Goal: Navigation & Orientation: Find specific page/section

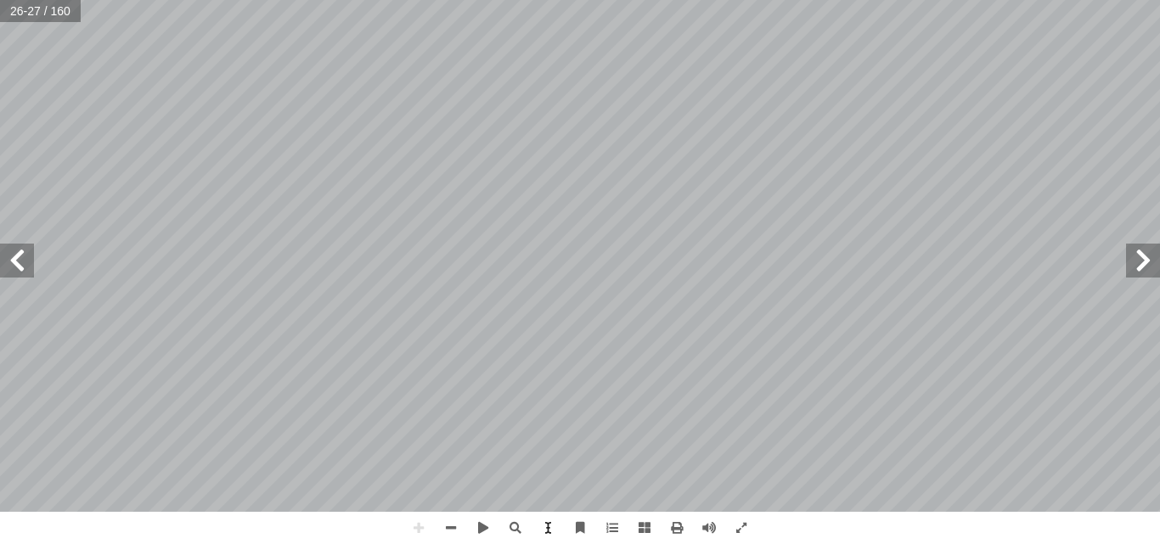
click at [1136, 270] on span at bounding box center [1143, 261] width 34 height 34
click at [747, 155] on html "الصفحة الرئيسية الصف الأول الصف الثاني الصف الثالث الصف الرابع الصف الخامس الصف…" at bounding box center [580, 77] width 1160 height 155
click at [7, 269] on span at bounding box center [17, 261] width 34 height 34
click at [1157, 273] on span at bounding box center [1143, 261] width 34 height 34
click at [857, 155] on html "الصفحة الرئيسية الصف الأول الصف الثاني الصف الثالث الصف الرابع الصف الخامس الصف…" at bounding box center [580, 77] width 1160 height 155
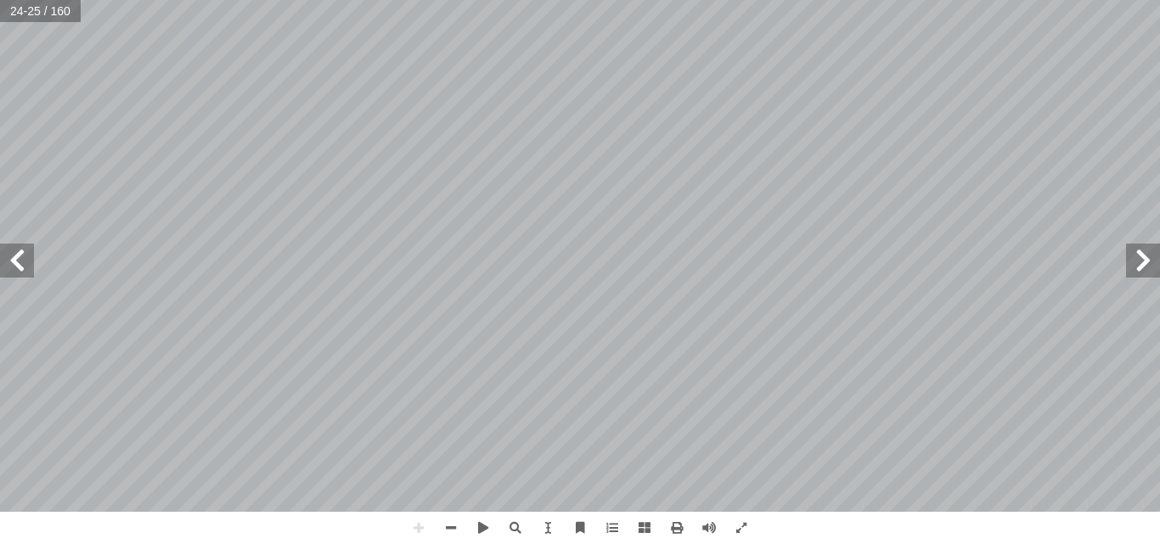
click at [25, 262] on span at bounding box center [17, 261] width 34 height 34
click at [511, 0] on html "الصفحة الرئيسية الصف الأول الصف الثاني الصف الثالث الصف الرابع الصف الخامس الصف…" at bounding box center [580, 77] width 1160 height 155
